Goal: Information Seeking & Learning: Learn about a topic

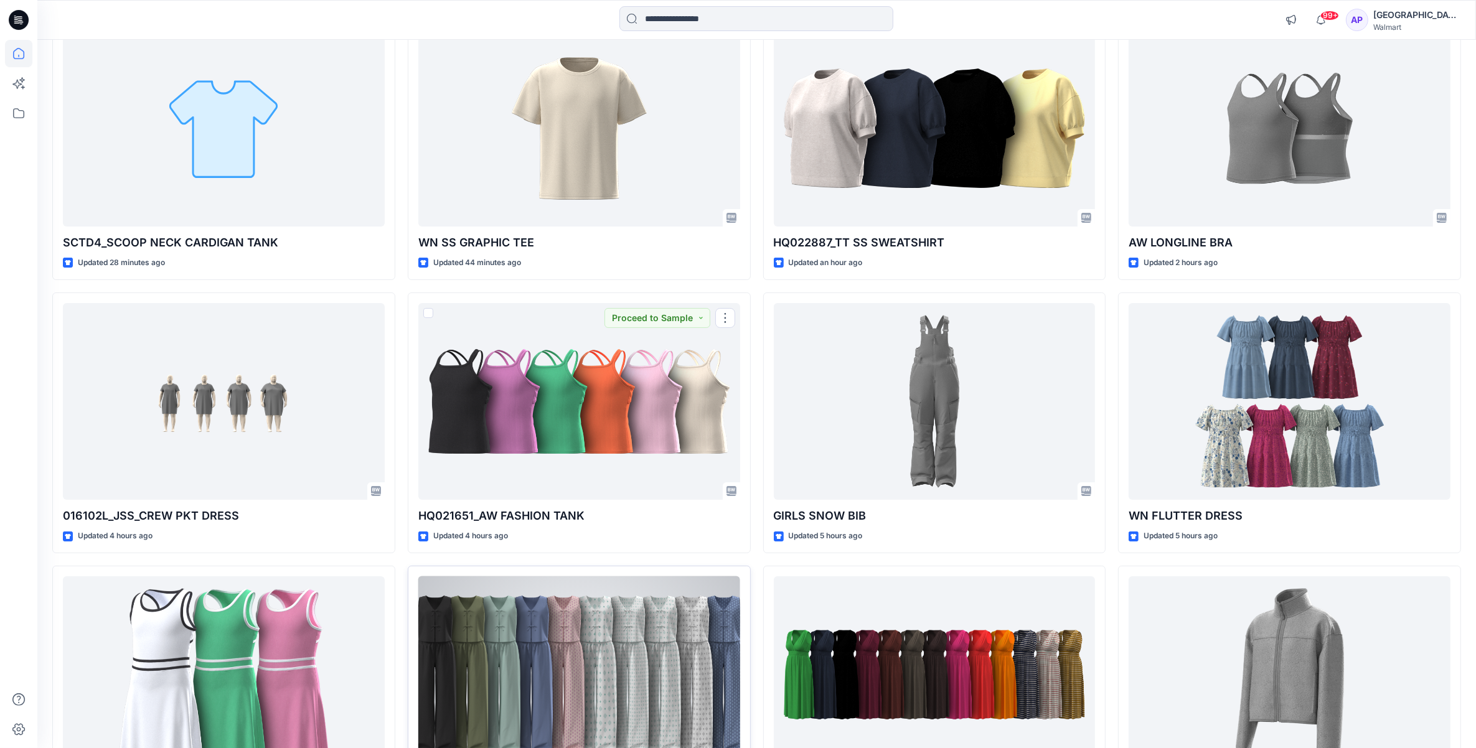
scroll to position [294, 0]
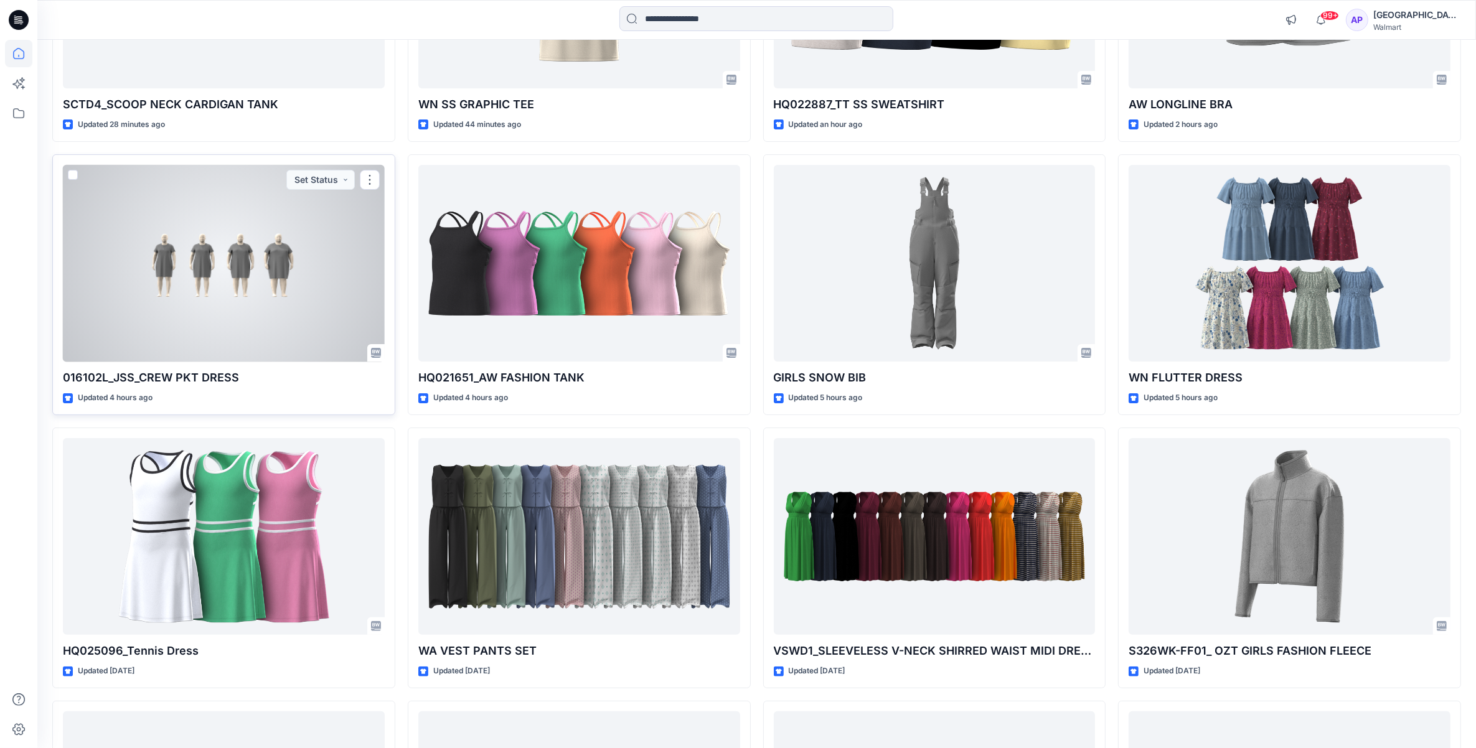
click at [256, 254] on div at bounding box center [224, 263] width 322 height 197
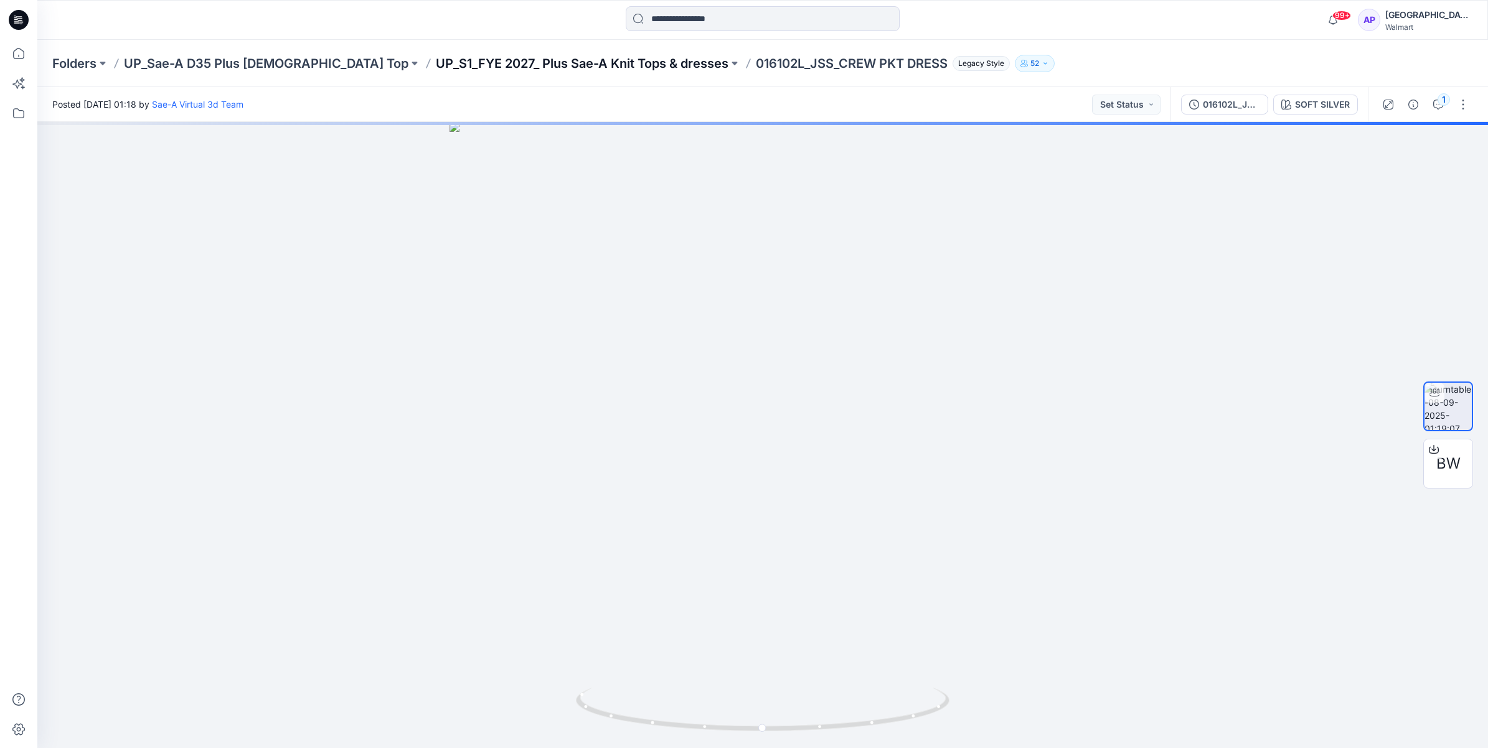
click at [580, 65] on p "UP_S1_FYE 2027_ Plus Sae-A Knit Tops & dresses" at bounding box center [582, 63] width 293 height 17
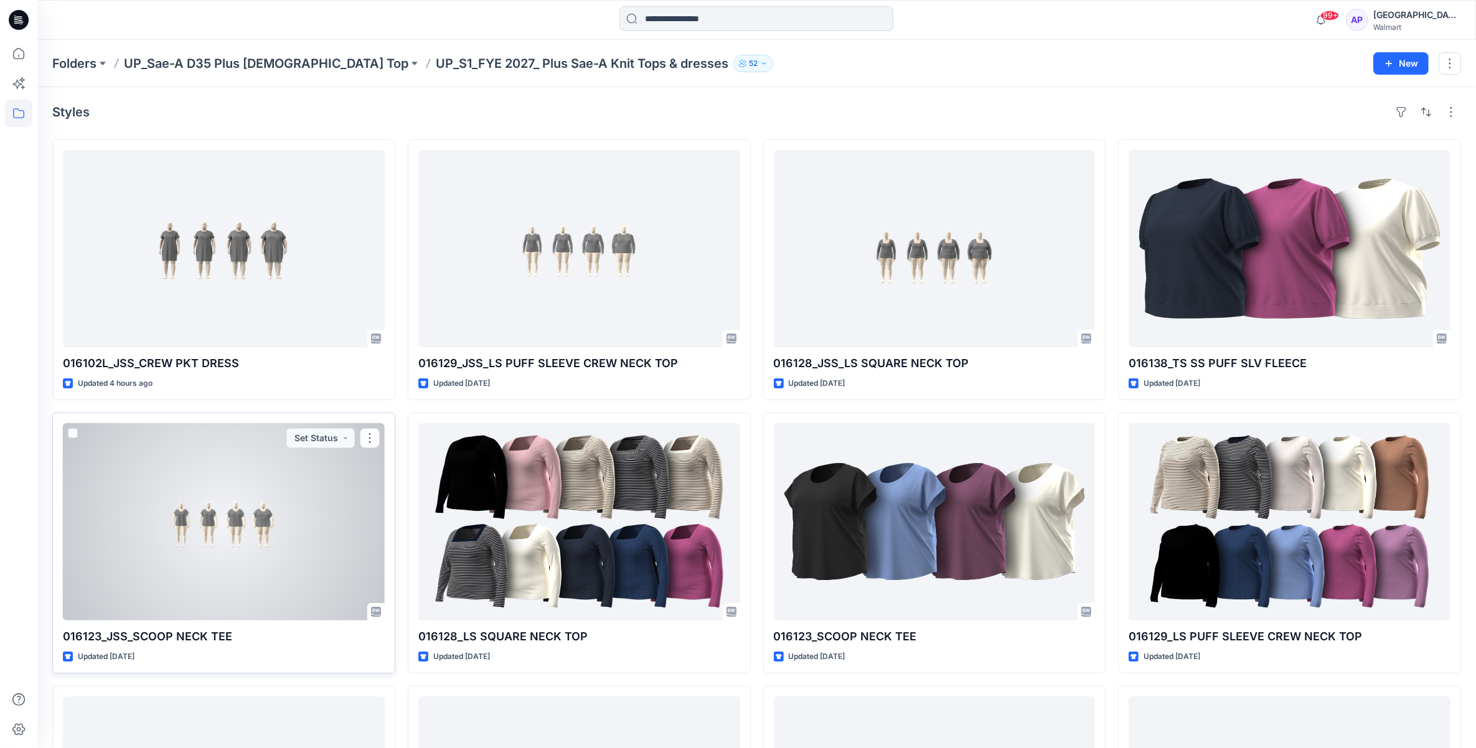
click at [308, 524] on div at bounding box center [224, 521] width 322 height 197
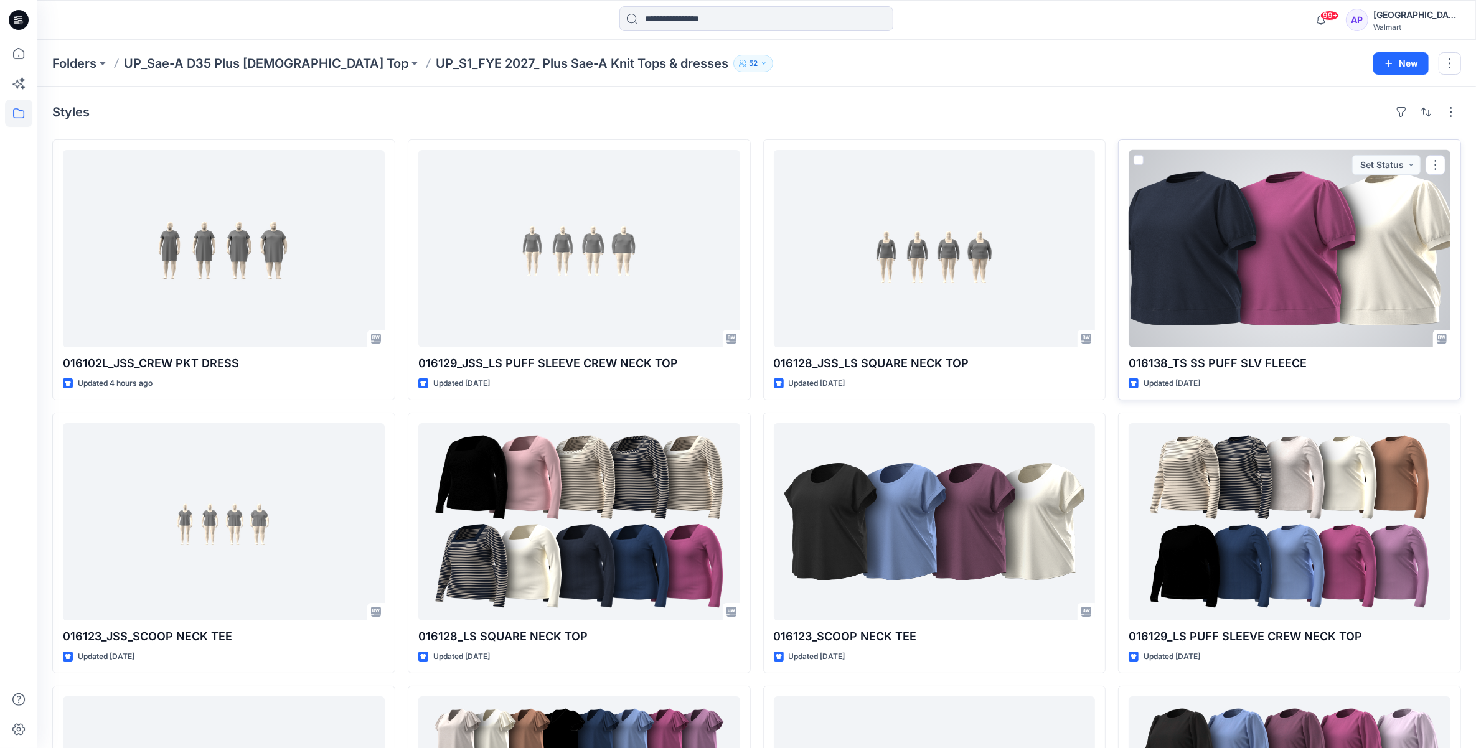
click at [1208, 360] on p "016138_TS SS PUFF SLV FLEECE" at bounding box center [1290, 363] width 322 height 17
click at [1211, 329] on div at bounding box center [1290, 248] width 322 height 197
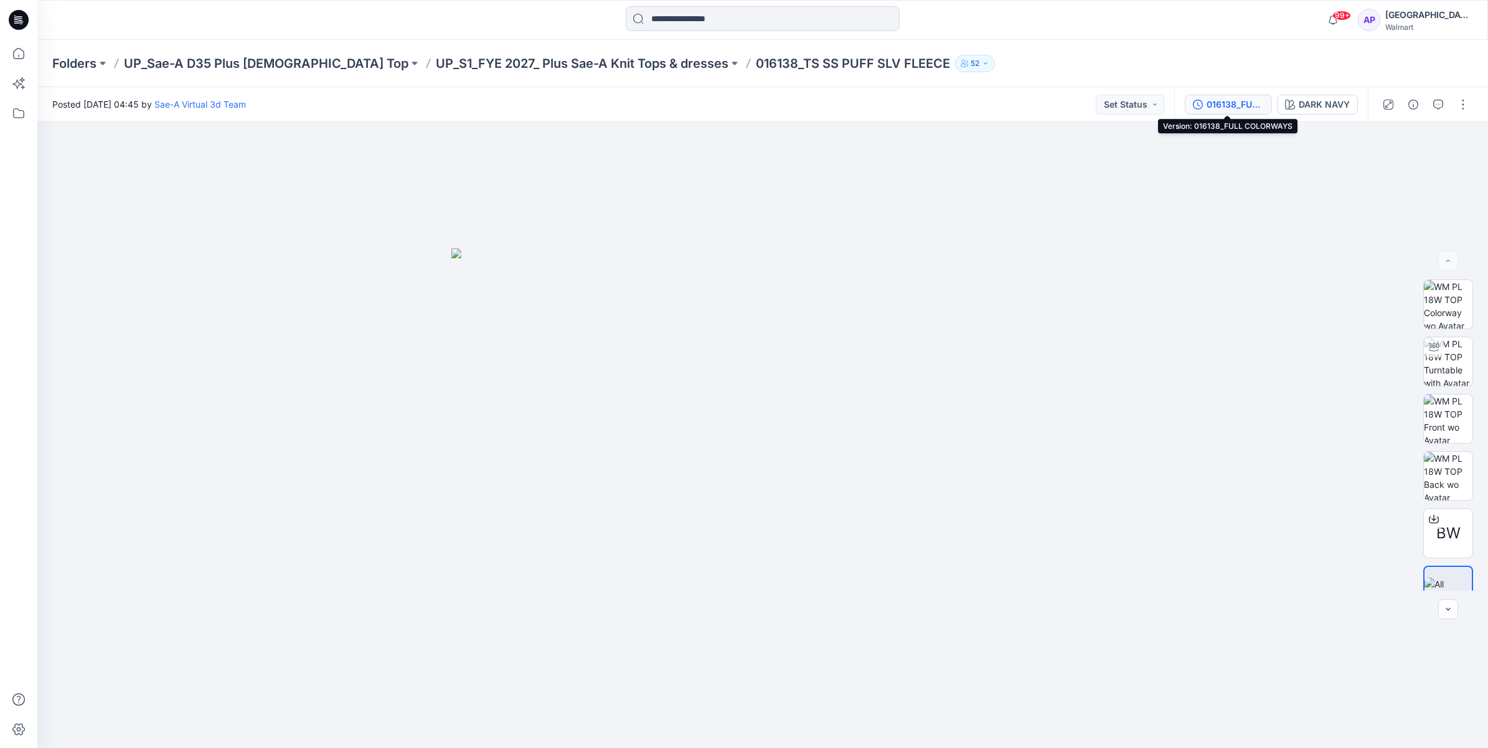
click at [1230, 101] on div "016138_FULL COLORWAYS" at bounding box center [1234, 105] width 57 height 14
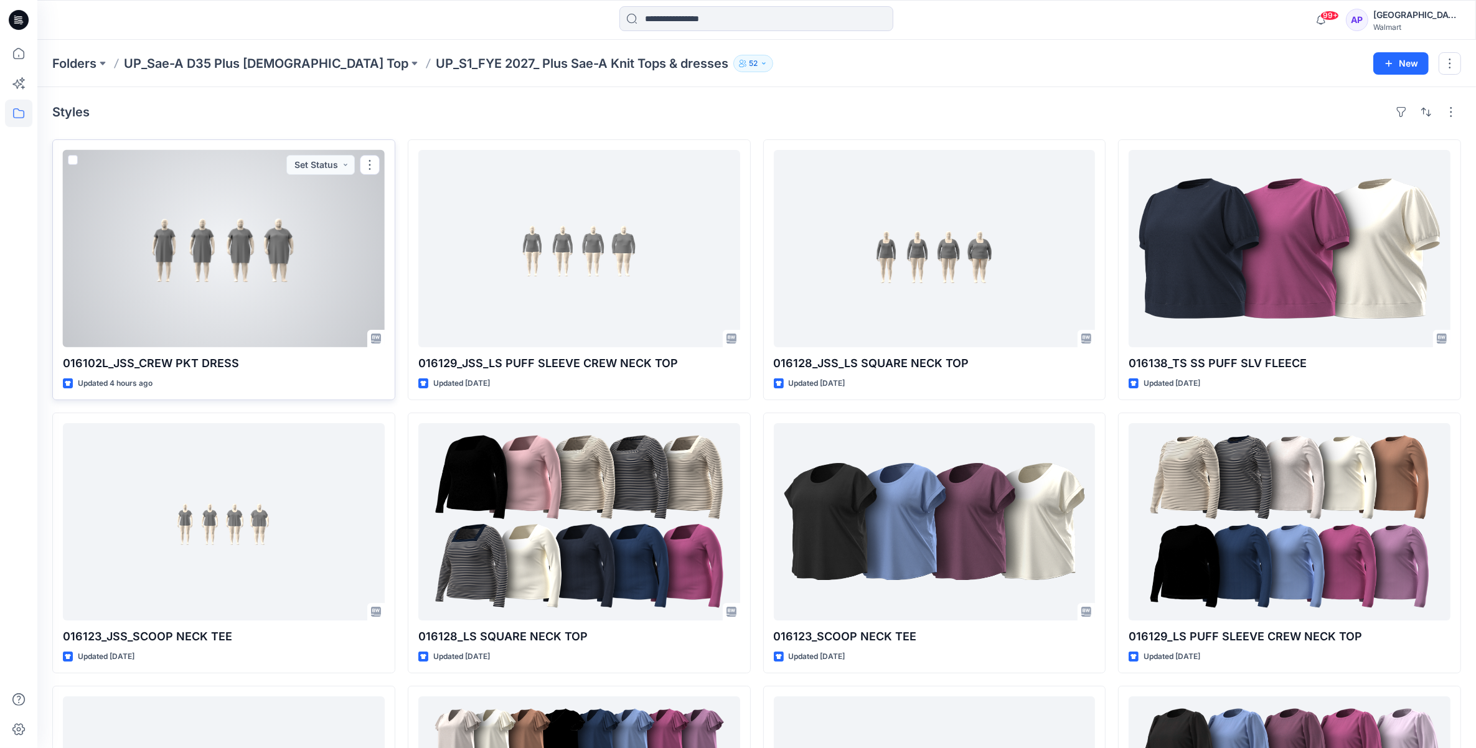
click at [333, 273] on div at bounding box center [224, 248] width 322 height 197
